Goal: Register for event/course

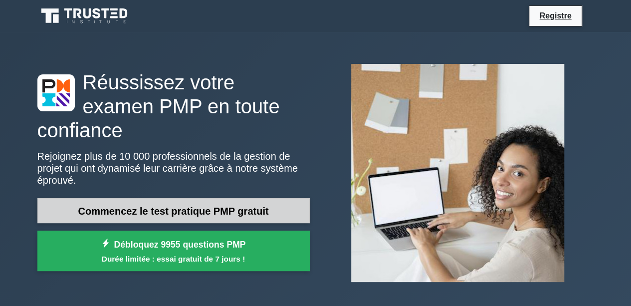
click at [245, 206] on font "Commencez le test pratique PMP gratuit" at bounding box center [173, 211] width 191 height 11
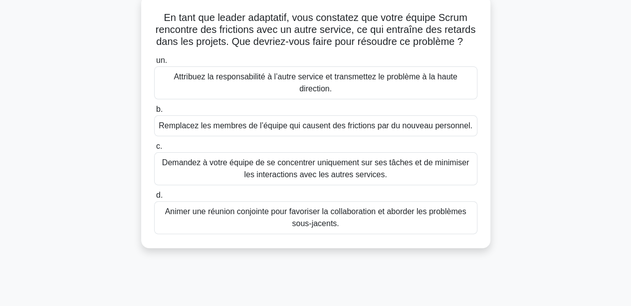
scroll to position [61, 0]
click at [455, 227] on font "Animer une réunion conjointe pour favoriser la collaboration et aborder les pro…" at bounding box center [315, 217] width 301 height 20
click at [154, 198] on input "d. Animer une réunion conjointe pour favoriser la collaboration et aborder les …" at bounding box center [154, 195] width 0 height 6
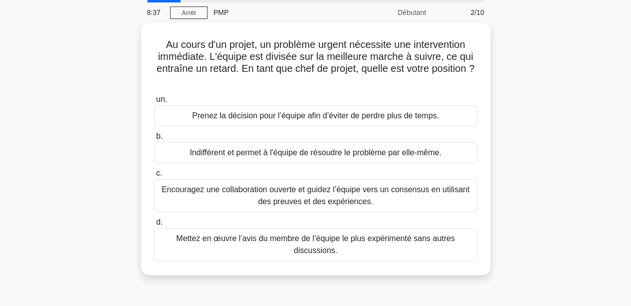
scroll to position [37, 0]
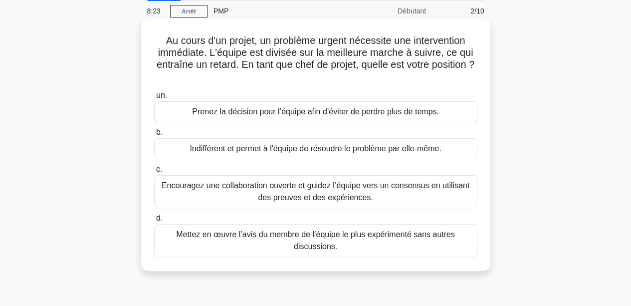
click at [453, 192] on font "Encouragez une collaboration ouverte et guidez l’équipe vers un consensus en ut…" at bounding box center [316, 191] width 308 height 20
click at [154, 173] on input "c. Encouragez une collaboration ouverte et guidez l’équipe vers un consensus en…" at bounding box center [154, 169] width 0 height 6
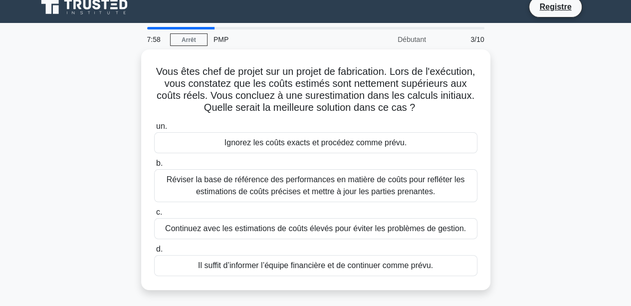
scroll to position [7, 0]
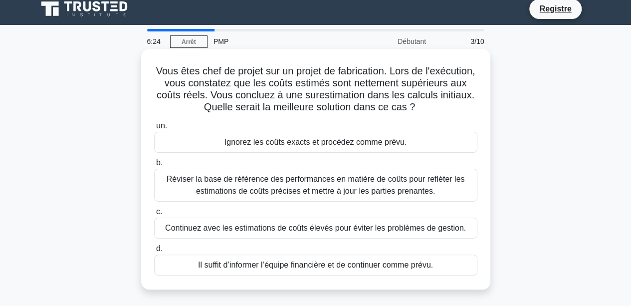
click at [395, 189] on font "Réviser la base de référence des performances en matière de coûts pour refléter…" at bounding box center [316, 185] width 299 height 20
click at [154, 166] on input "b. Réviser la base de référence des performances en matière de coûts pour reflé…" at bounding box center [154, 163] width 0 height 6
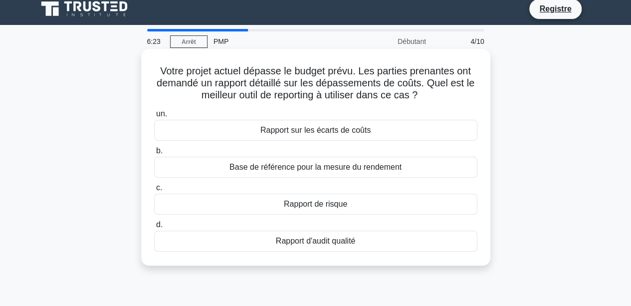
scroll to position [0, 0]
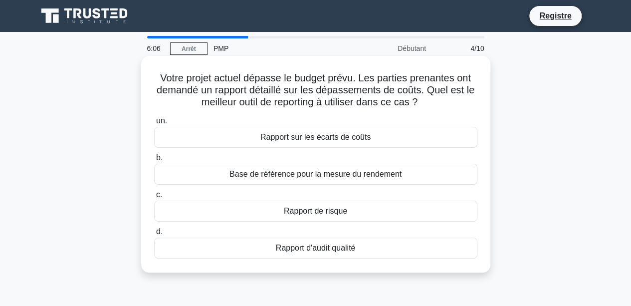
click at [370, 138] on div "Rapport sur les écarts de coûts" at bounding box center [315, 137] width 323 height 21
click at [154, 124] on input "un. Rapport sur les écarts de coûts" at bounding box center [154, 121] width 0 height 6
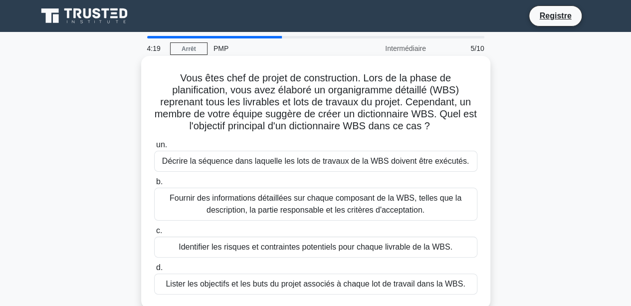
click at [326, 286] on font "Lister les objectifs et les buts du projet associés à chaque lot de travail dan…" at bounding box center [316, 284] width 300 height 8
click at [154, 271] on input "d. Lister les objectifs et les buts du projet associés à chaque lot de travail …" at bounding box center [154, 268] width 0 height 6
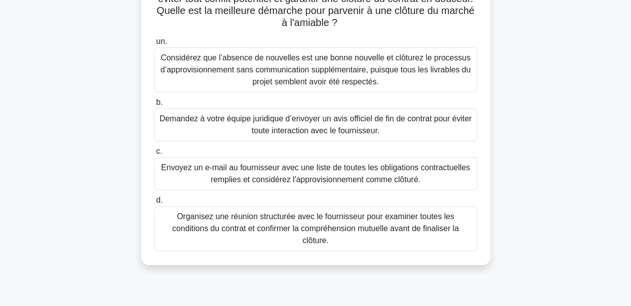
scroll to position [120, 0]
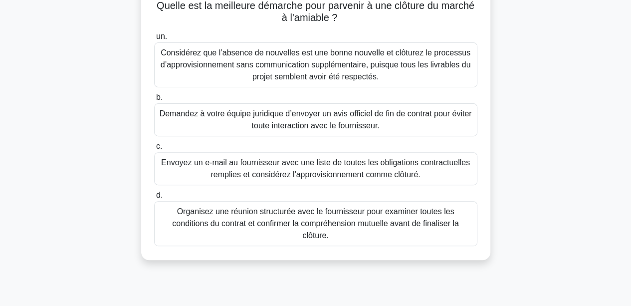
click at [371, 223] on font "Organisez une réunion structurée avec le fournisseur pour examiner toutes les c…" at bounding box center [315, 223] width 287 height 32
click at [154, 199] on input "d. Organisez une réunion structurée avec le fournisseur pour examiner toutes le…" at bounding box center [154, 195] width 0 height 6
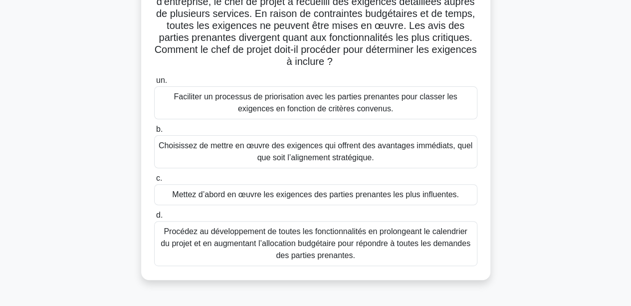
scroll to position [97, 0]
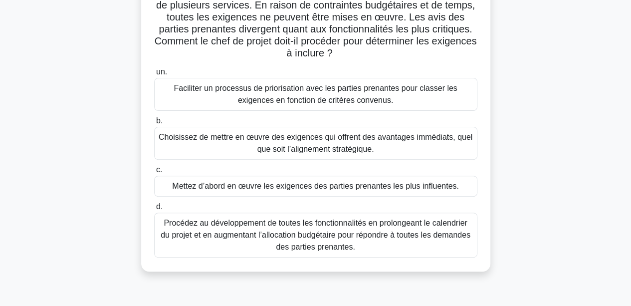
click at [391, 94] on font "Faciliter un processus de priorisation avec les parties prenantes pour classer …" at bounding box center [316, 94] width 284 height 20
click at [154, 75] on input "un. Faciliter un processus de priorisation avec les parties prenantes pour clas…" at bounding box center [154, 72] width 0 height 6
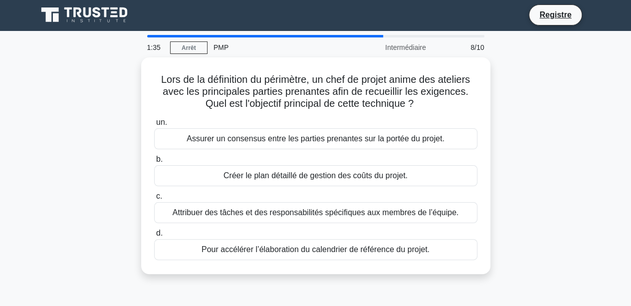
scroll to position [0, 0]
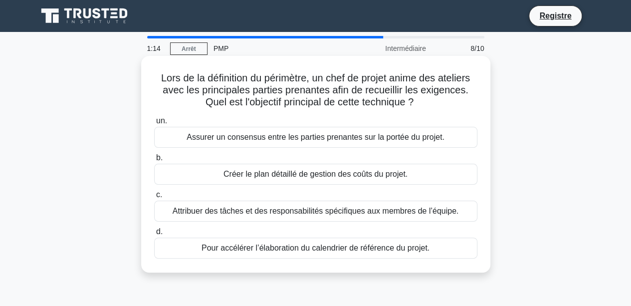
click at [378, 137] on font "Assurer un consensus entre les parties prenantes sur la portée du projet." at bounding box center [316, 137] width 258 height 8
click at [154, 124] on input "un. Assurer un consensus entre les parties prenantes sur la portée du projet." at bounding box center [154, 121] width 0 height 6
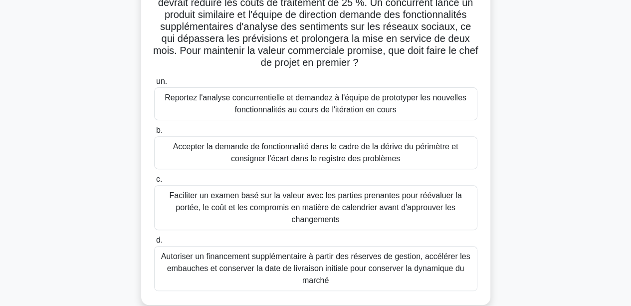
scroll to position [104, 0]
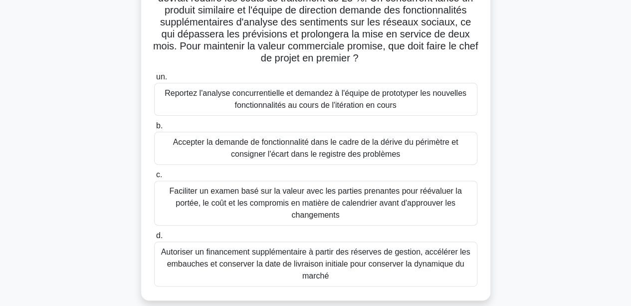
click at [283, 195] on font "Faciliter un examen basé sur la valeur avec les parties prenantes pour réévalue…" at bounding box center [315, 203] width 293 height 32
click at [154, 178] on input "c. Faciliter un examen basé sur la valeur avec les parties prenantes pour rééva…" at bounding box center [154, 175] width 0 height 6
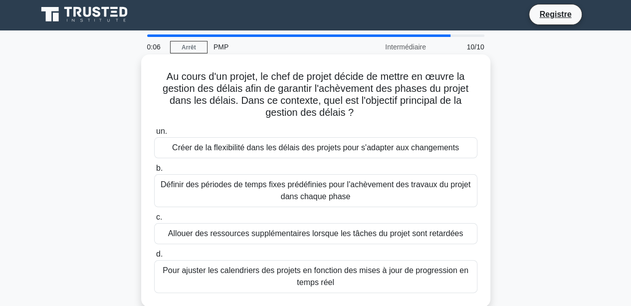
scroll to position [0, 0]
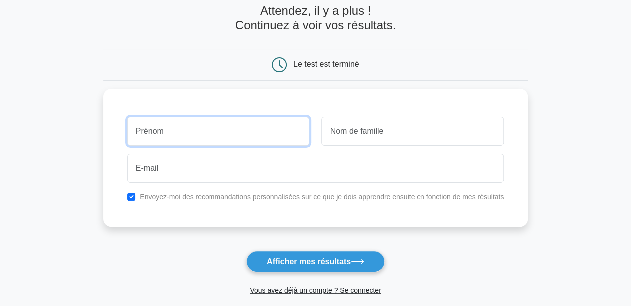
scroll to position [50, 0]
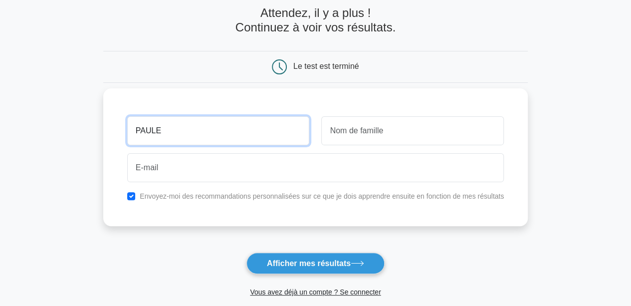
type input "PAULE"
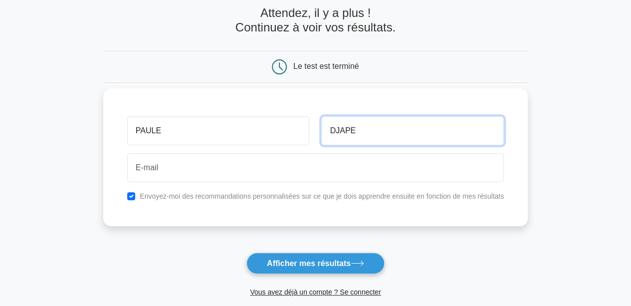
type input "DJAPE"
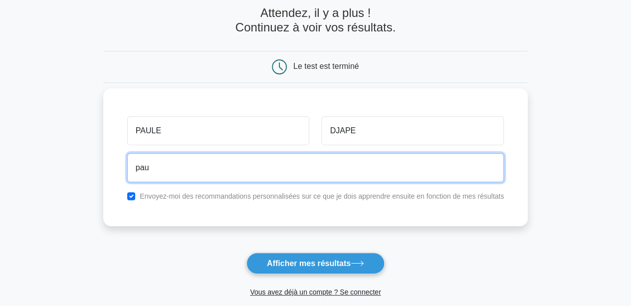
type input "pauledjape@gmail.com"
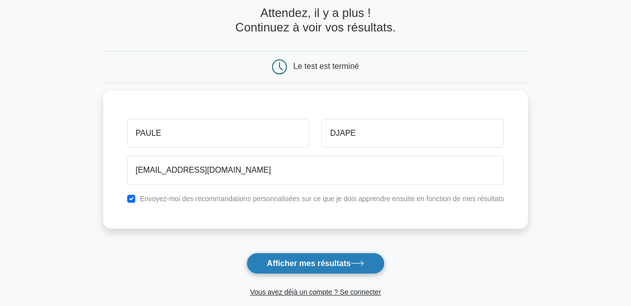
click at [340, 259] on font "Afficher mes résultats" at bounding box center [309, 263] width 84 height 8
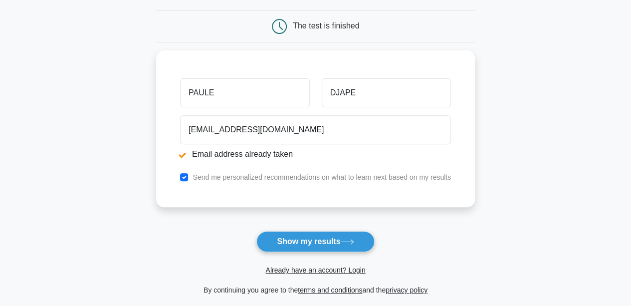
scroll to position [130, 0]
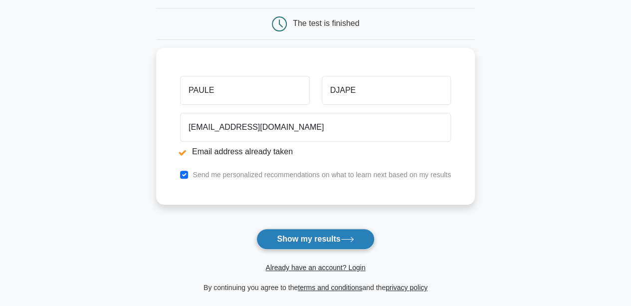
click at [307, 236] on button "Show my results" at bounding box center [316, 239] width 118 height 21
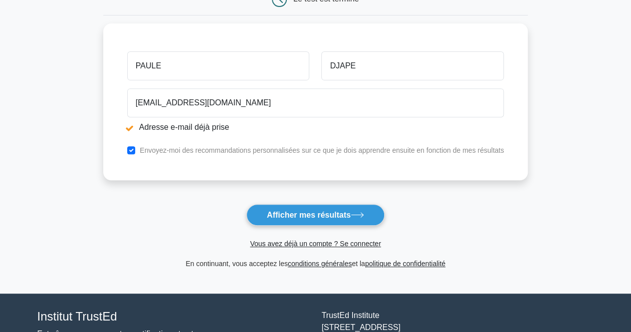
scroll to position [158, 0]
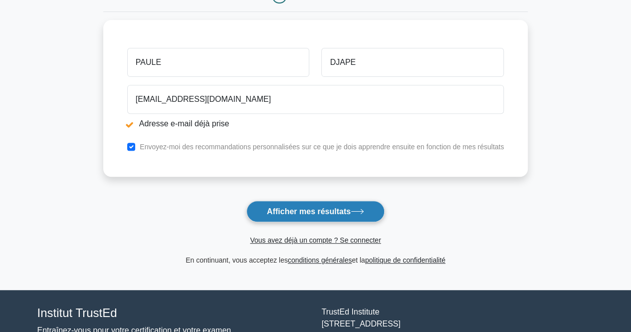
click at [337, 211] on font "Afficher mes résultats" at bounding box center [309, 211] width 84 height 8
